Goal: Transaction & Acquisition: Purchase product/service

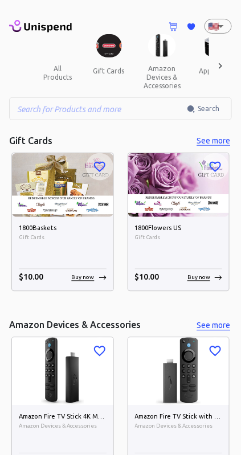
click at [229, 69] on div at bounding box center [220, 65] width 23 height 63
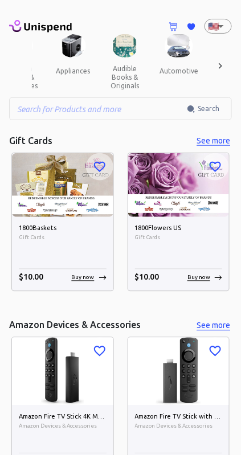
click at [223, 67] on icon at bounding box center [220, 65] width 11 height 11
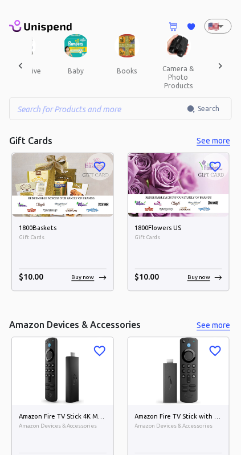
click at [222, 60] on icon at bounding box center [220, 65] width 11 height 11
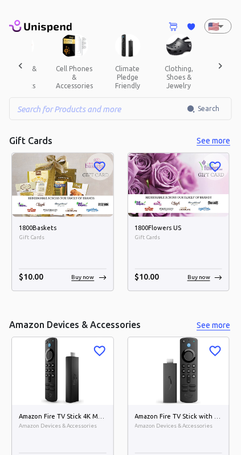
scroll to position [0, 471]
click at [220, 63] on icon at bounding box center [220, 65] width 11 height 11
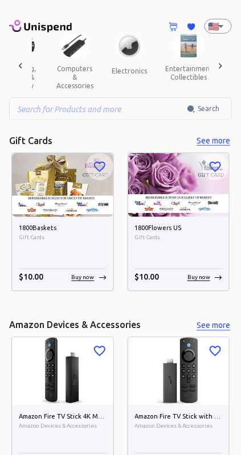
click at [220, 62] on icon at bounding box center [220, 65] width 11 height 11
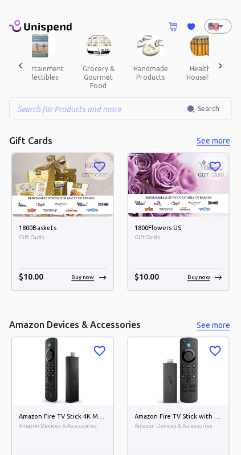
scroll to position [0, 785]
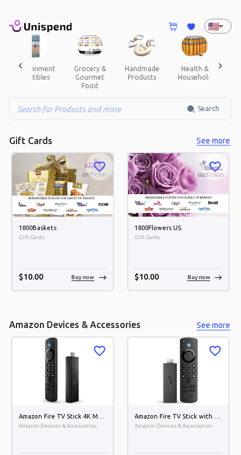
click at [223, 62] on icon at bounding box center [220, 65] width 11 height 11
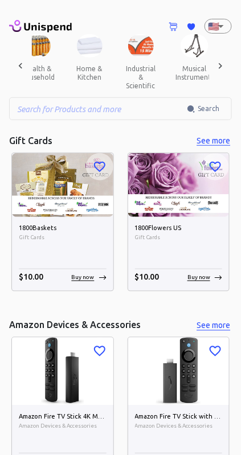
scroll to position [0, 943]
click at [220, 63] on icon at bounding box center [220, 66] width 3 height 6
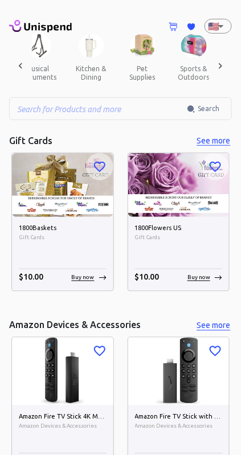
scroll to position [0, 1100]
click at [228, 52] on div at bounding box center [220, 65] width 23 height 63
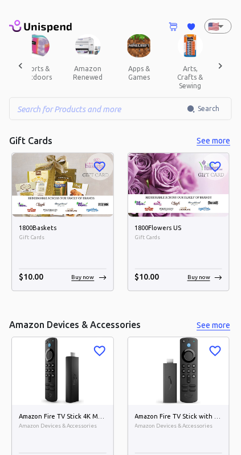
scroll to position [0, 1257]
click at [227, 55] on div at bounding box center [220, 65] width 23 height 63
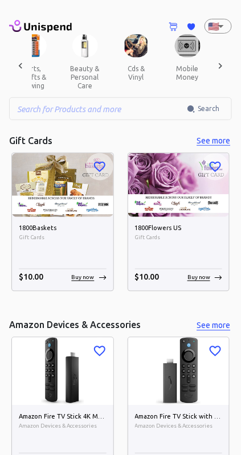
scroll to position [0, 1414]
click at [229, 55] on div at bounding box center [220, 65] width 23 height 63
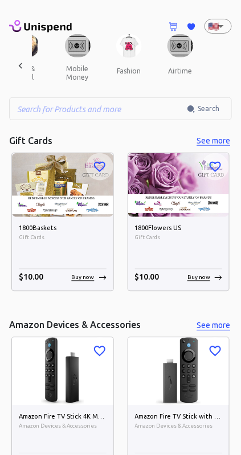
click at [206, 58] on button "swap crypto" at bounding box center [235, 71] width 58 height 27
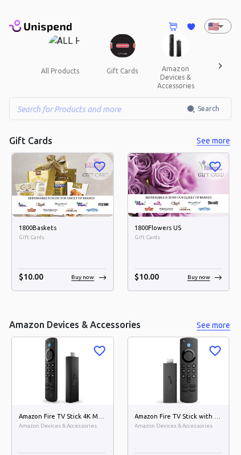
click at [65, 106] on input "text" at bounding box center [98, 108] width 178 height 23
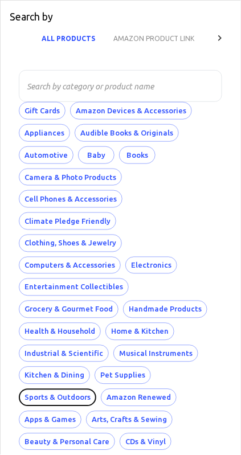
click at [96, 389] on button "Sports & Outdoors" at bounding box center [57, 398] width 77 height 18
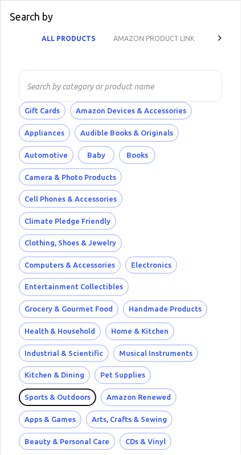
click at [96, 389] on button "Sports & Outdoors" at bounding box center [57, 398] width 77 height 18
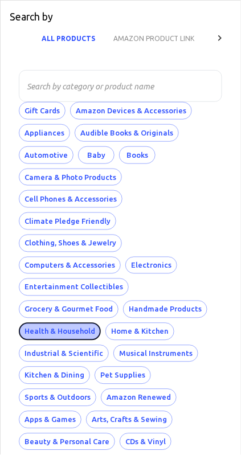
click at [72, 323] on button "Health & Household" at bounding box center [60, 332] width 82 height 18
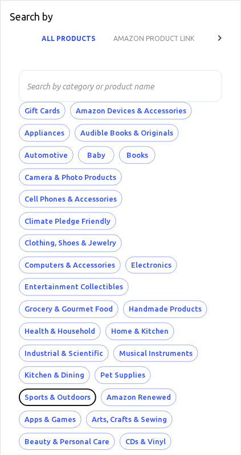
click at [96, 389] on button "Sports & Outdoors" at bounding box center [57, 398] width 77 height 18
click at [86, 454] on button "Fashion" at bounding box center [105, 464] width 38 height 18
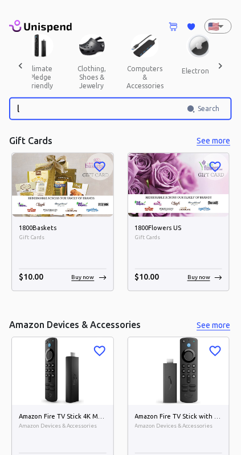
scroll to position [0, 553]
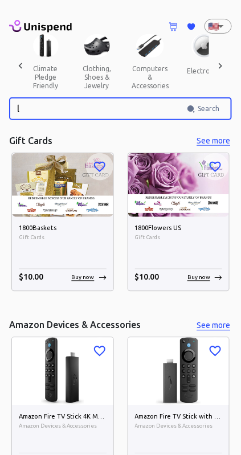
type input "l"
click at [73, 81] on button "clothing, shoes & jewelry" at bounding box center [96, 77] width 51 height 39
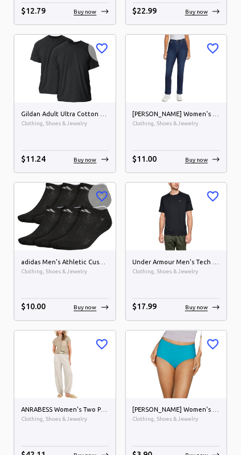
scroll to position [1305, 0]
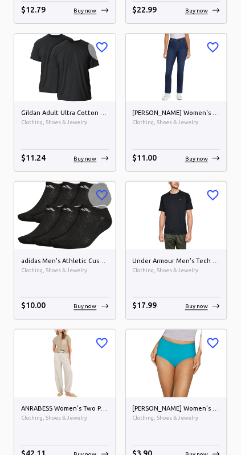
click at [168, 108] on h6 "[PERSON_NAME] Women's Classic [PERSON_NAME] High Rise Tapered [PERSON_NAME]" at bounding box center [177, 113] width 88 height 10
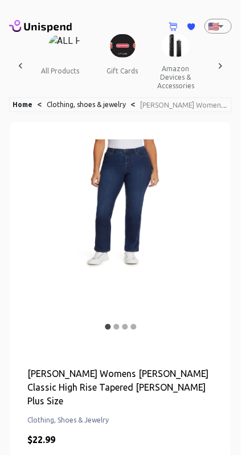
scroll to position [0, 441]
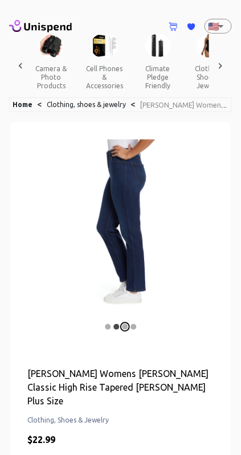
click at [125, 324] on circle "carousel indicator 3" at bounding box center [125, 327] width 6 height 6
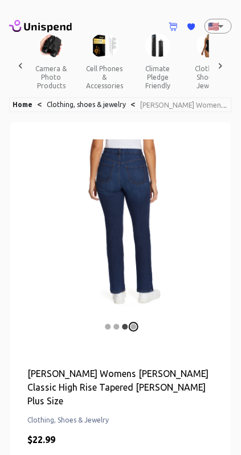
click at [136, 323] on icon "carousel indicator 4" at bounding box center [133, 327] width 9 height 9
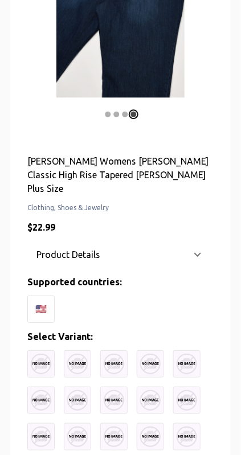
scroll to position [214, 0]
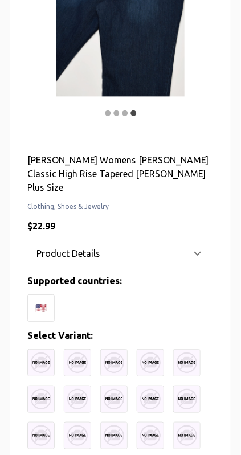
click at [202, 247] on icon at bounding box center [198, 254] width 14 height 14
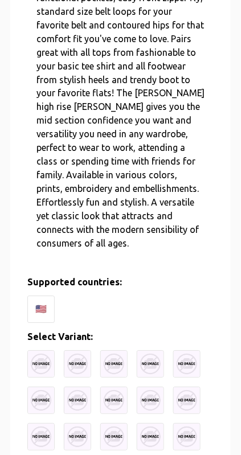
scroll to position [608, 0]
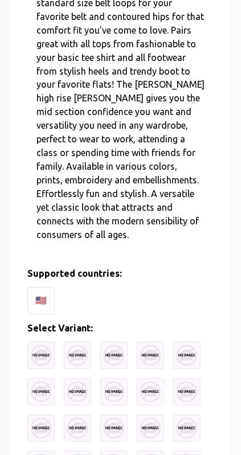
click at [36, 342] on img at bounding box center [40, 355] width 27 height 27
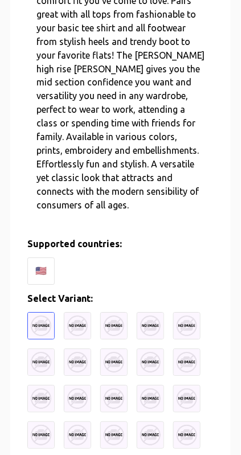
scroll to position [659, 0]
